Goal: Information Seeking & Learning: Learn about a topic

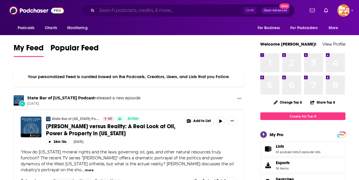
click at [133, 13] on input "Search podcasts, credits, & more..." at bounding box center [170, 10] width 146 height 9
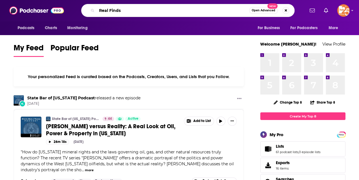
type input "Real Finds"
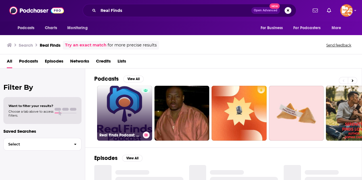
click at [113, 98] on link "Real Finds Podcast: Commercial Real Estate Unfiltered" at bounding box center [124, 113] width 55 height 55
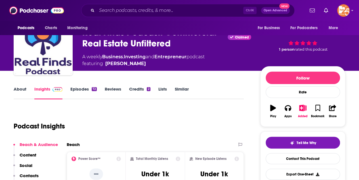
scroll to position [38, 0]
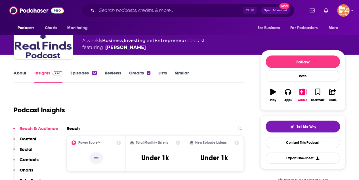
click at [21, 74] on link "About" at bounding box center [20, 76] width 13 height 13
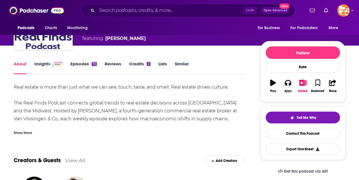
scroll to position [57, 0]
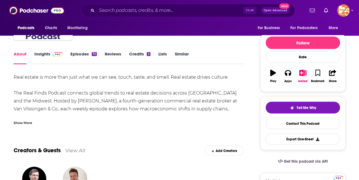
click at [23, 122] on div "Show More" at bounding box center [23, 122] width 18 height 5
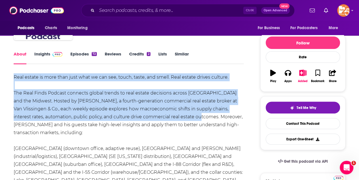
drag, startPoint x: 14, startPoint y: 76, endPoint x: 201, endPoint y: 118, distance: 191.3
click at [201, 118] on div "Real estate is more than just what we can see, touch, taste, and smell. Real es…" at bounding box center [129, 168] width 230 height 191
copy div "Real estate is more than just what we can see, touch, taste, and smell. Real es…"
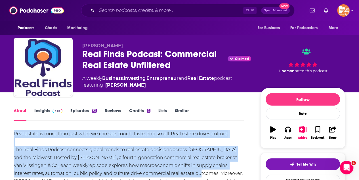
click at [41, 110] on link "Insights" at bounding box center [48, 114] width 28 height 13
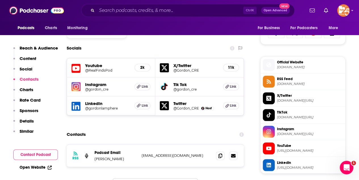
scroll to position [378, 0]
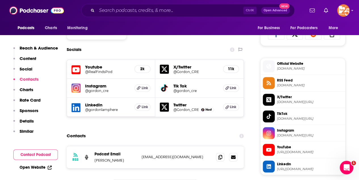
click at [77, 69] on icon at bounding box center [76, 69] width 9 height 9
